Goal: Check status: Check status

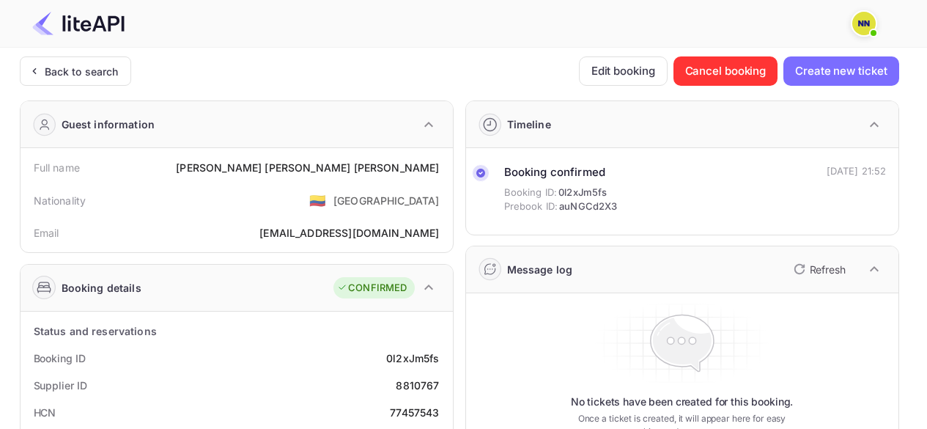
click at [37, 65] on icon at bounding box center [33, 71] width 15 height 15
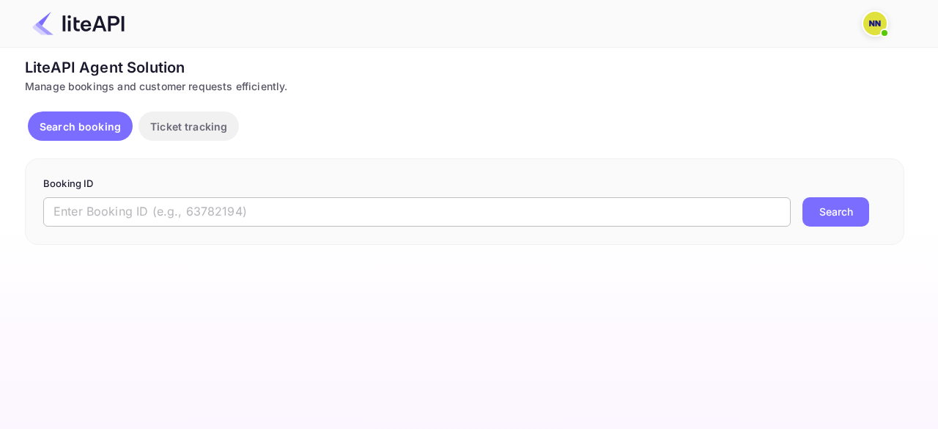
click at [127, 201] on input "text" at bounding box center [416, 211] width 747 height 29
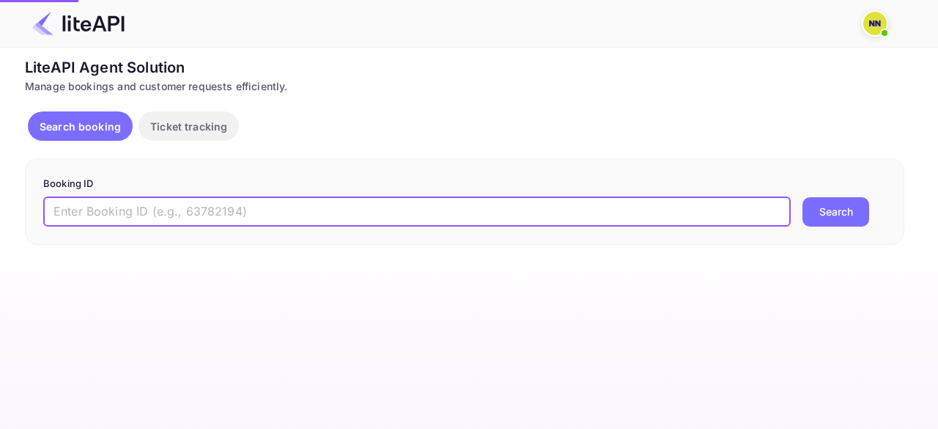
paste input "8770372"
type input "8770372"
click at [802, 197] on button "Search" at bounding box center [835, 211] width 67 height 29
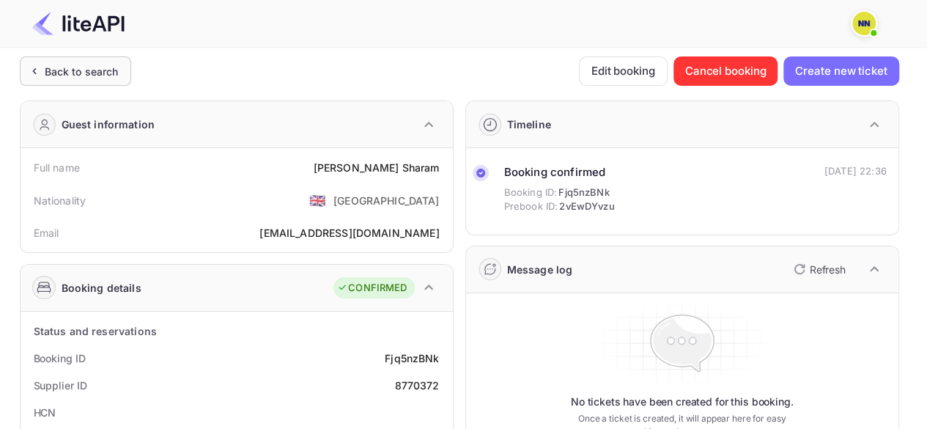
click at [53, 64] on div "Back to search" at bounding box center [82, 71] width 74 height 15
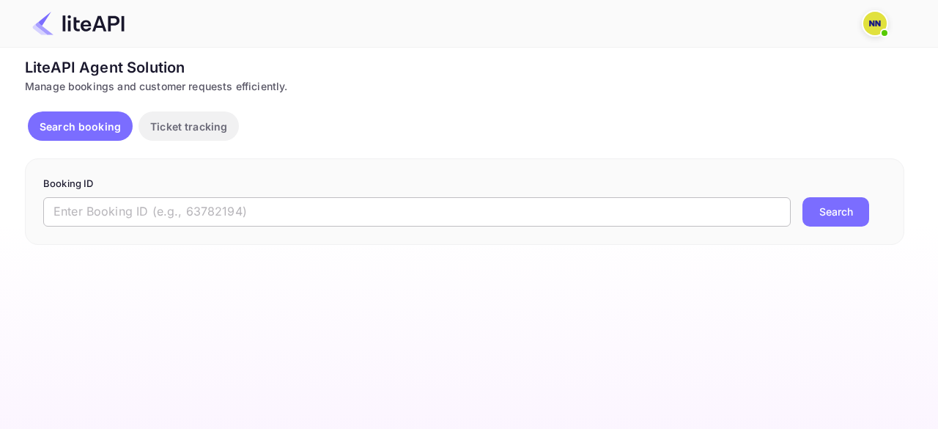
click at [173, 215] on input "text" at bounding box center [416, 211] width 747 height 29
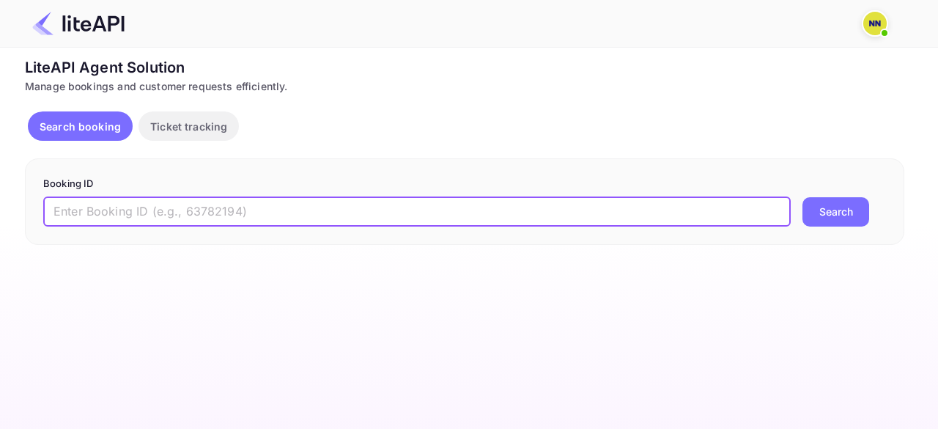
paste input "8789034"
type input "8789034"
click at [802, 197] on button "Search" at bounding box center [835, 211] width 67 height 29
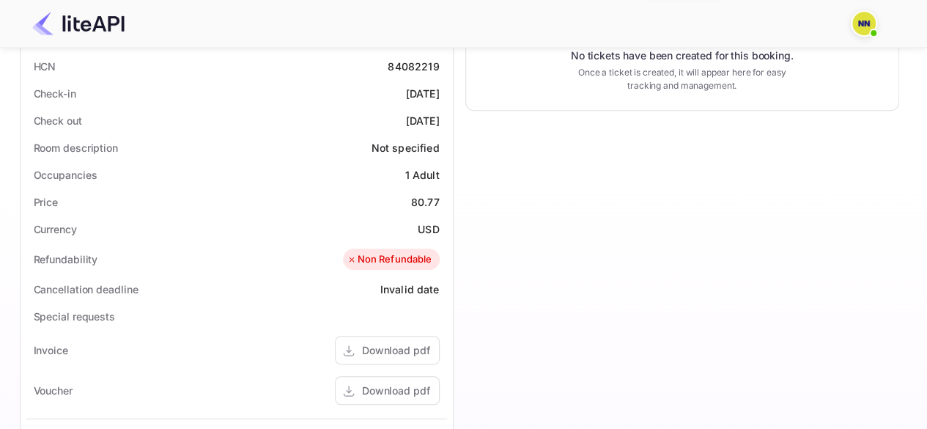
scroll to position [268, 0]
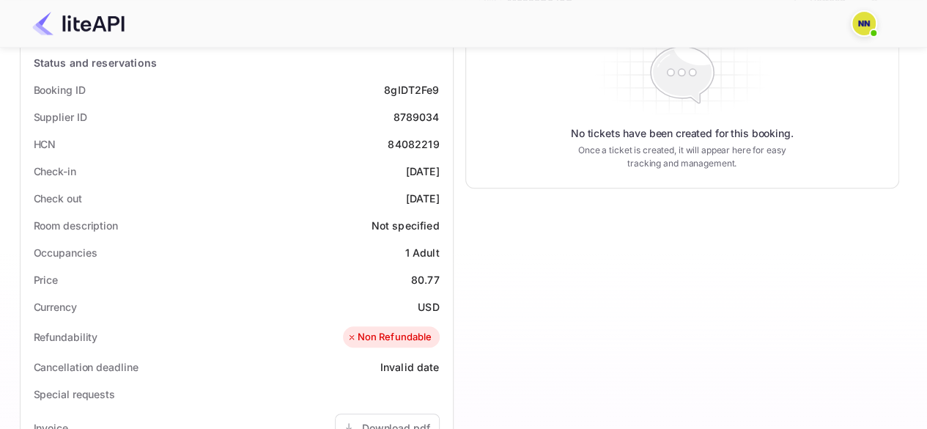
click at [406, 140] on div "84082219" at bounding box center [413, 143] width 51 height 15
copy div "84082219"
